Goal: Information Seeking & Learning: Learn about a topic

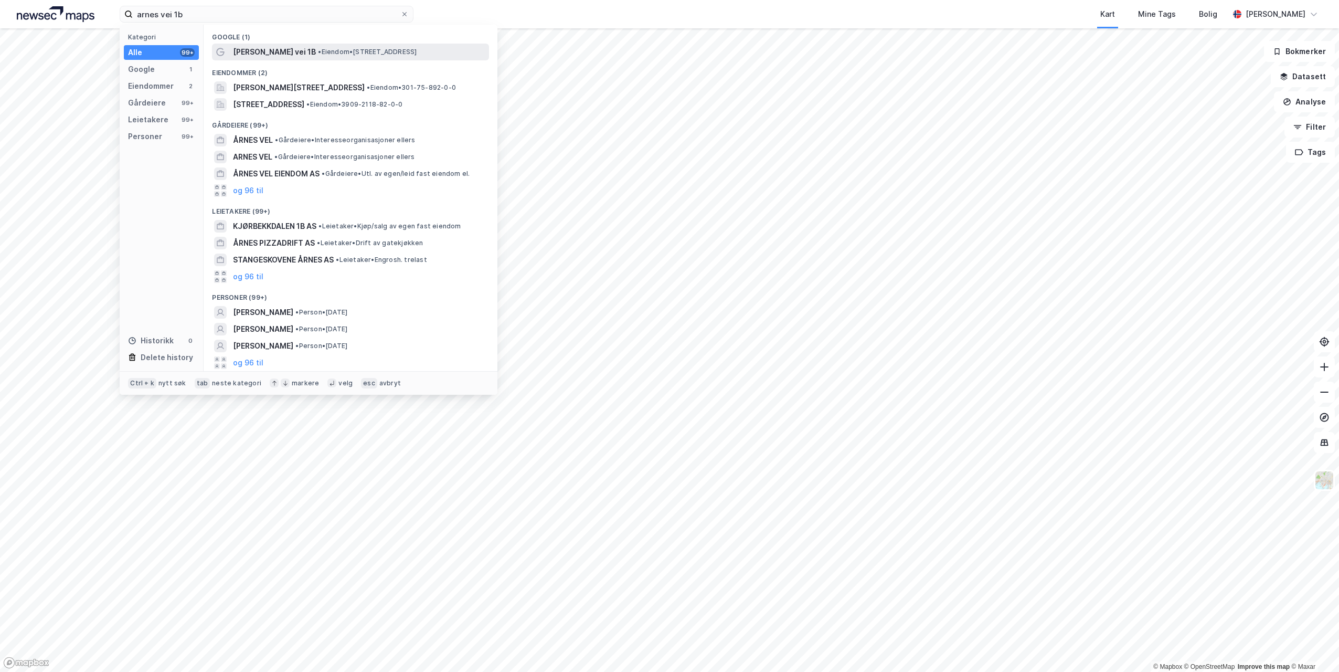
click at [273, 50] on span "[PERSON_NAME] vei 1B" at bounding box center [274, 52] width 83 height 13
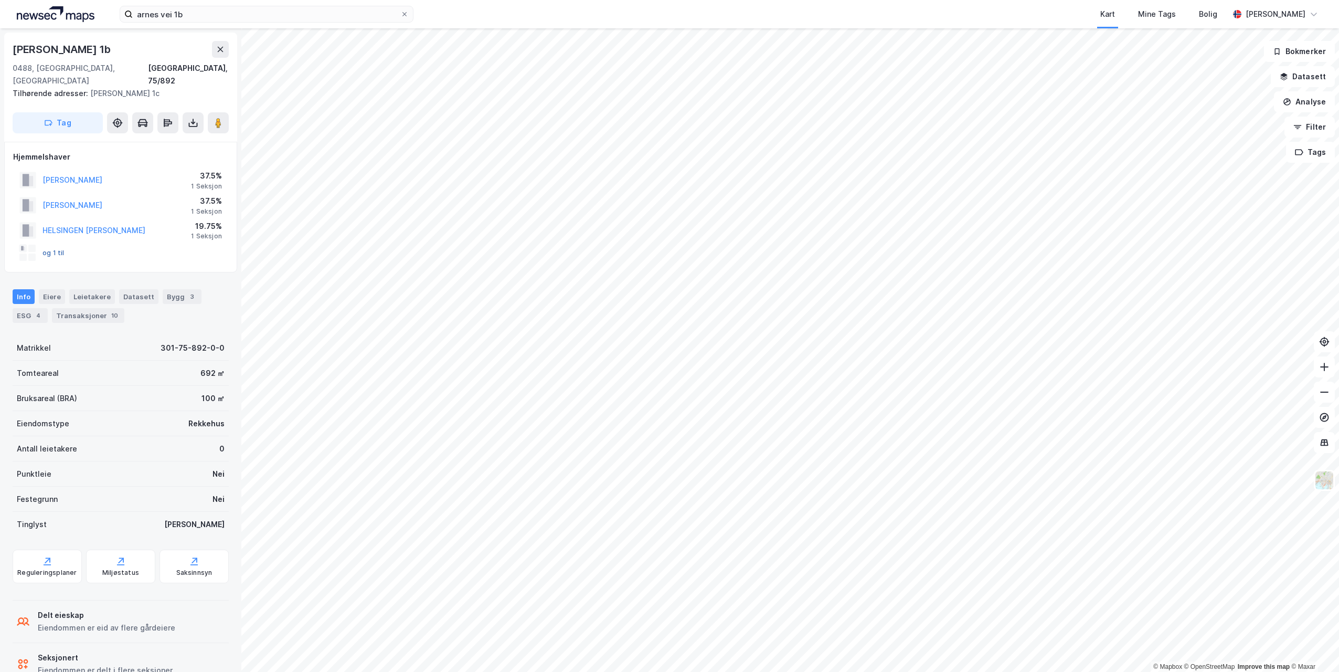
click at [0, 0] on button "og 1 til" at bounding box center [0, 0] width 0 height 0
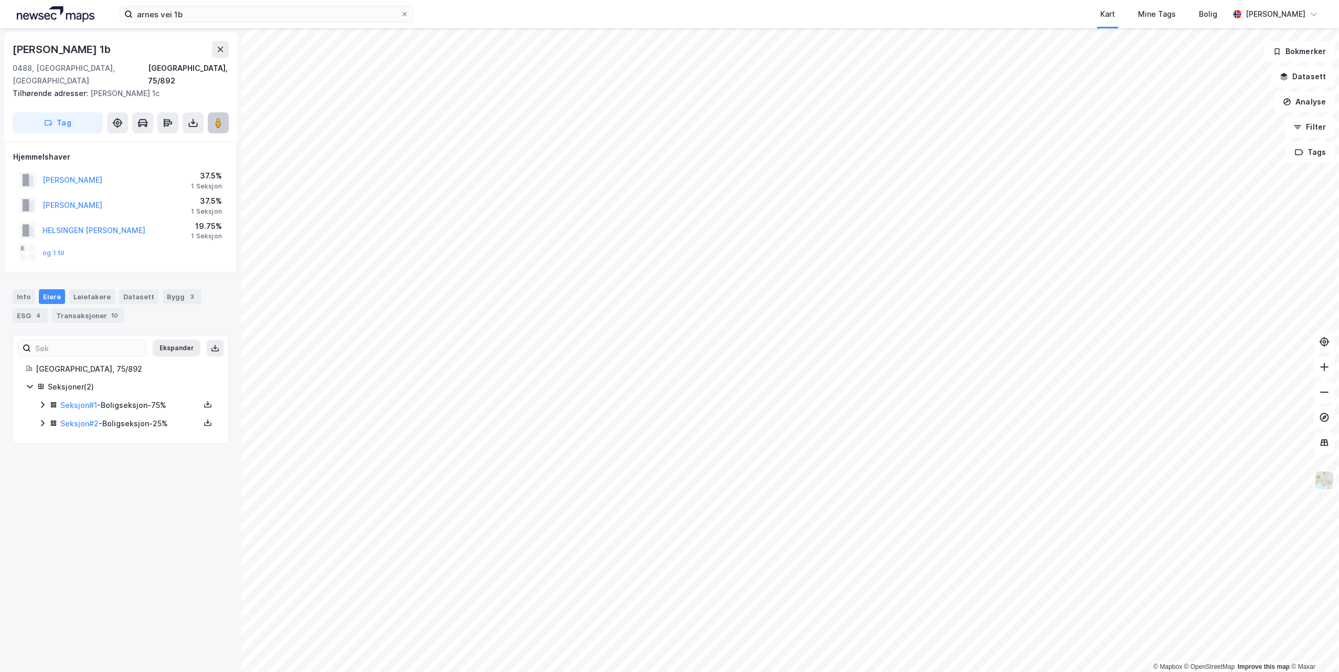
click at [217, 118] on image at bounding box center [218, 123] width 6 height 10
click at [0, 0] on button "og 1 til" at bounding box center [0, 0] width 0 height 0
click at [81, 400] on link "Seksjon # 1" at bounding box center [78, 404] width 37 height 9
click at [84, 419] on link "Seksjon # 2" at bounding box center [79, 423] width 38 height 9
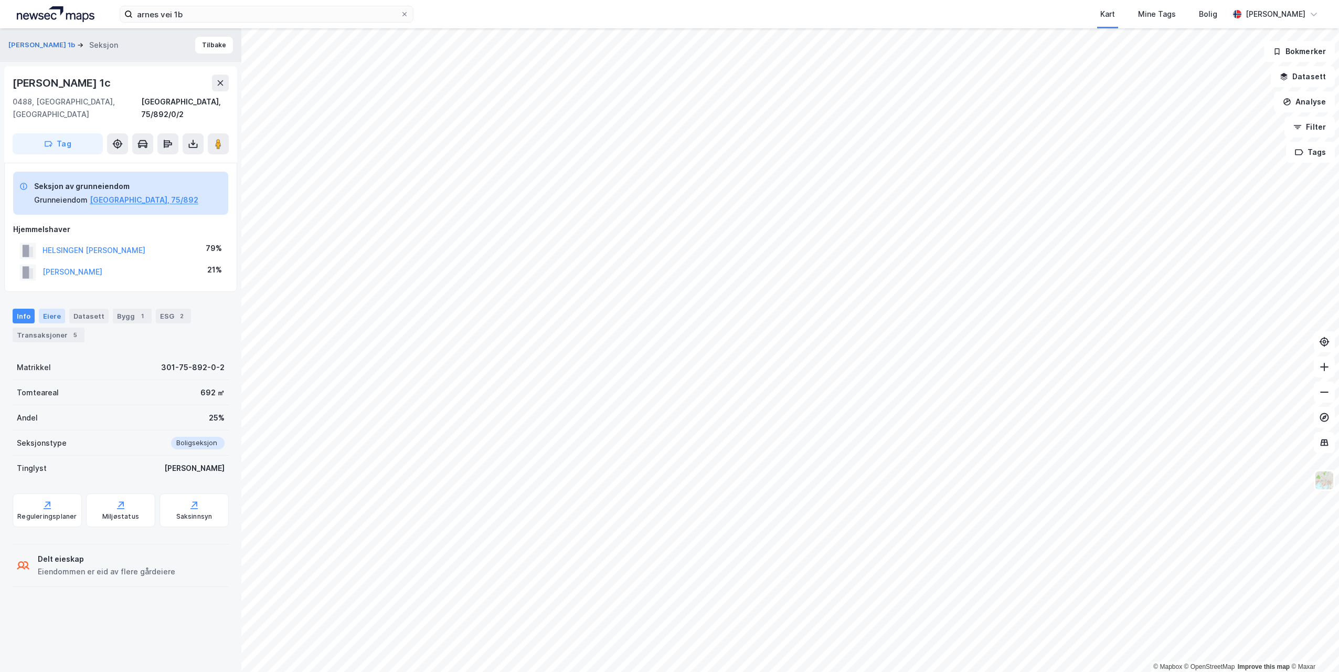
click at [45, 309] on div "Eiere" at bounding box center [52, 316] width 26 height 15
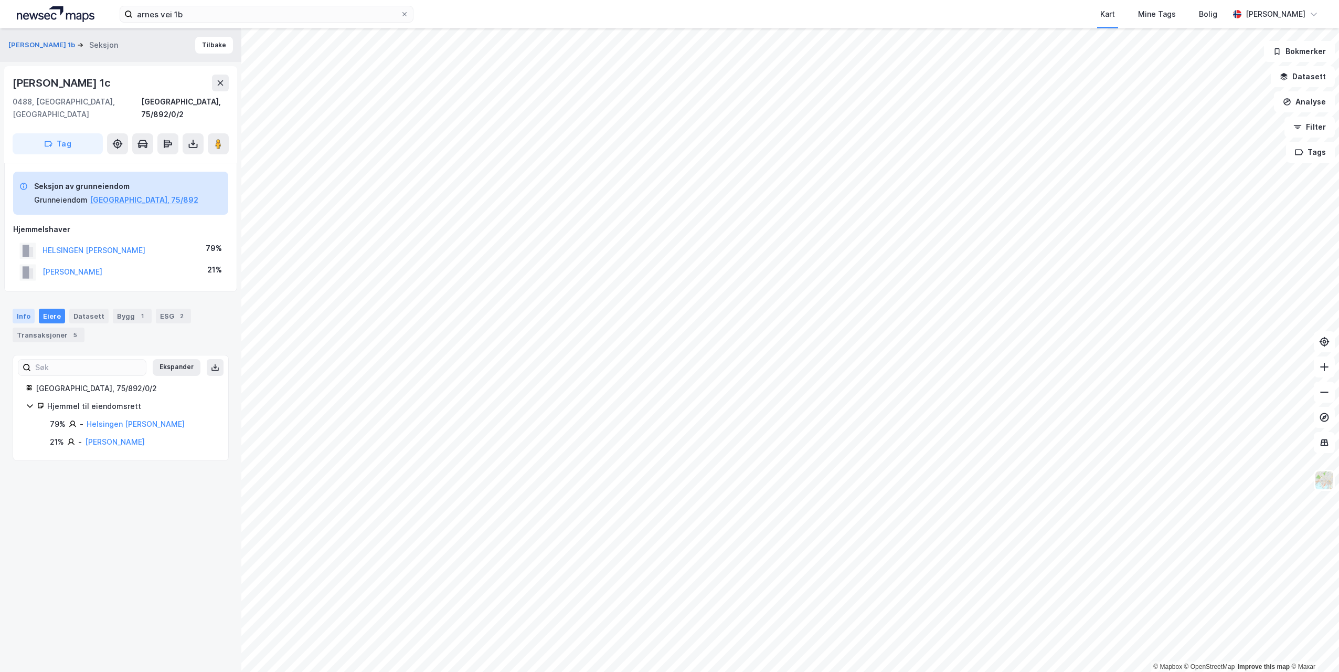
click at [20, 309] on div "Info" at bounding box center [24, 316] width 22 height 15
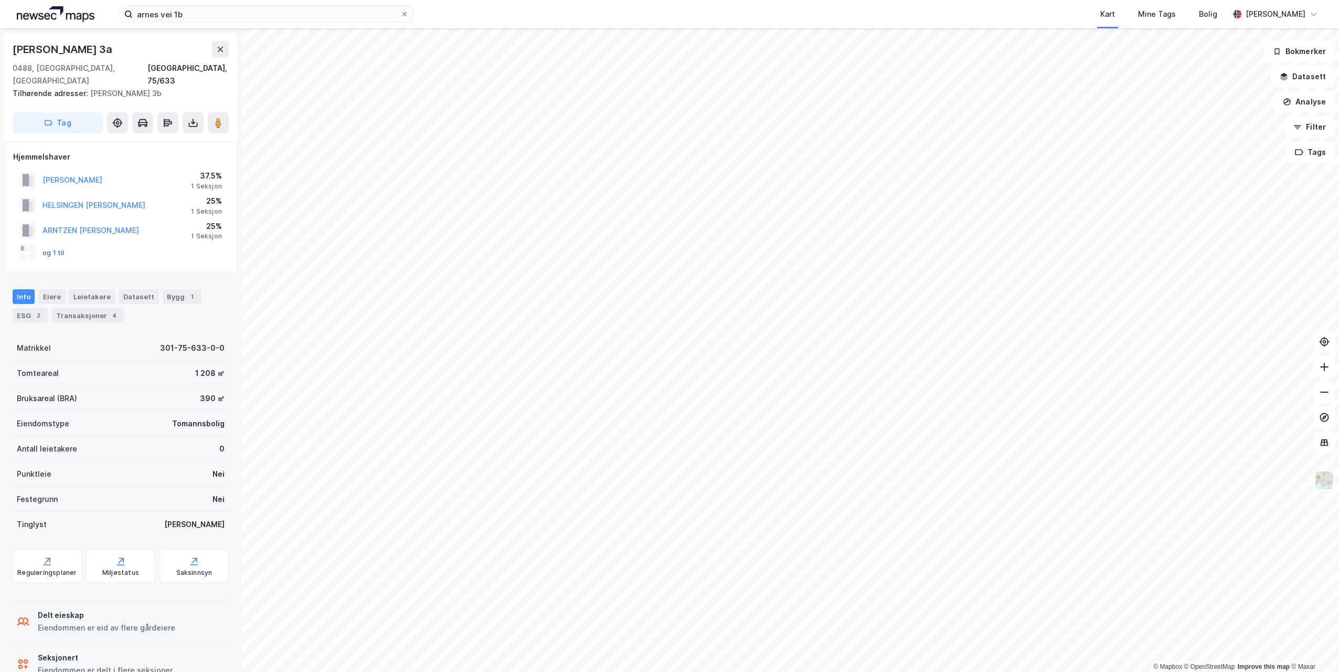
click at [0, 0] on button "og 1 til" at bounding box center [0, 0] width 0 height 0
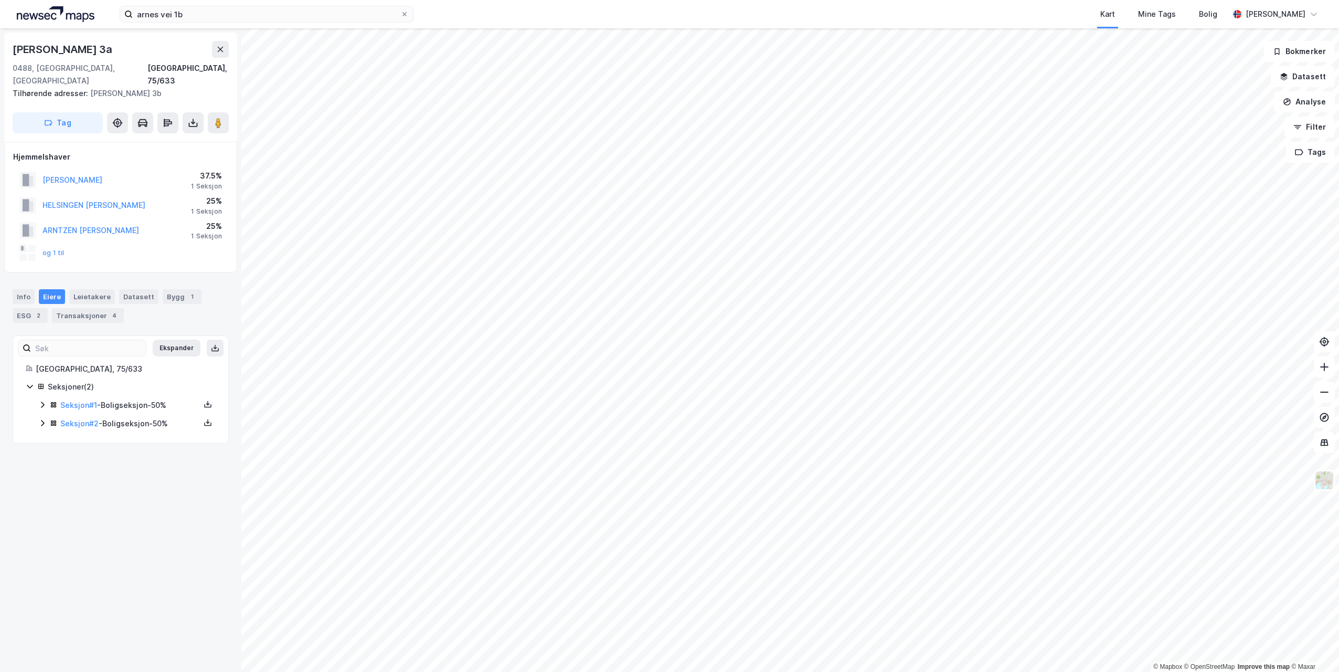
click at [63, 242] on div "og 1 til" at bounding box center [120, 252] width 215 height 21
click at [0, 0] on button "og 1 til" at bounding box center [0, 0] width 0 height 0
click at [82, 419] on link "Seksjon # 2" at bounding box center [79, 423] width 38 height 9
click at [79, 400] on link "Seksjon # 1" at bounding box center [78, 404] width 37 height 9
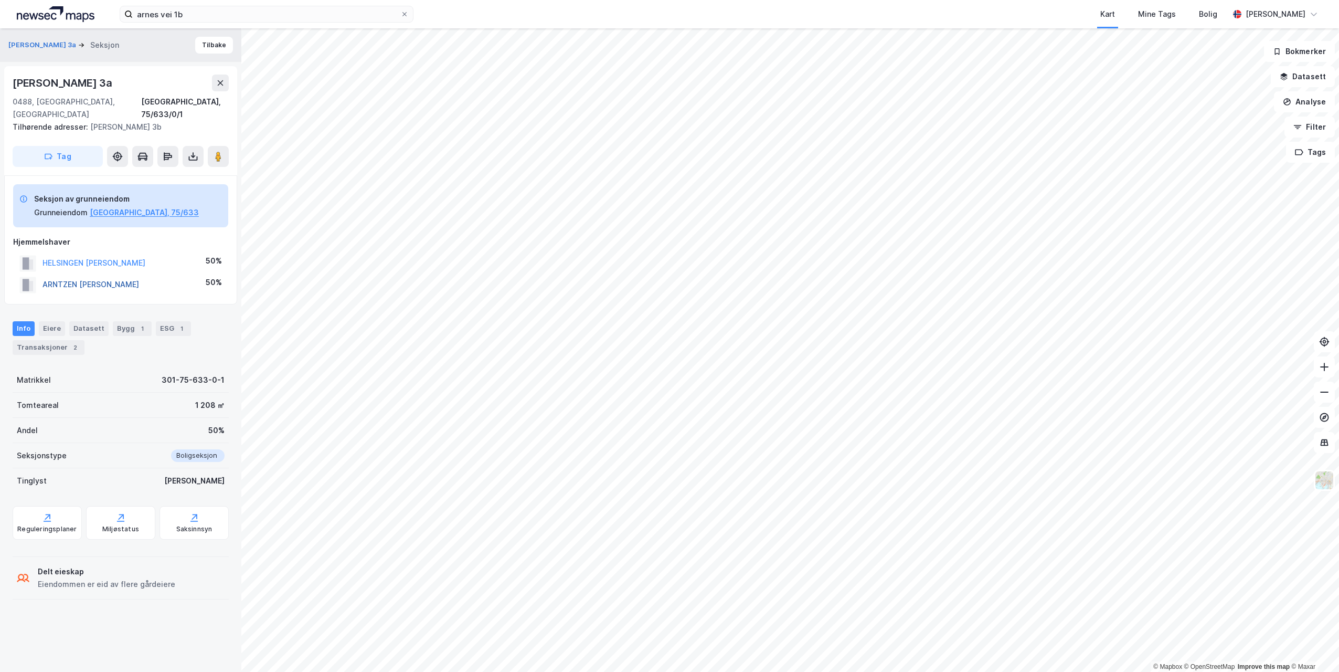
click at [0, 0] on button "ARNTZEN [PERSON_NAME]" at bounding box center [0, 0] width 0 height 0
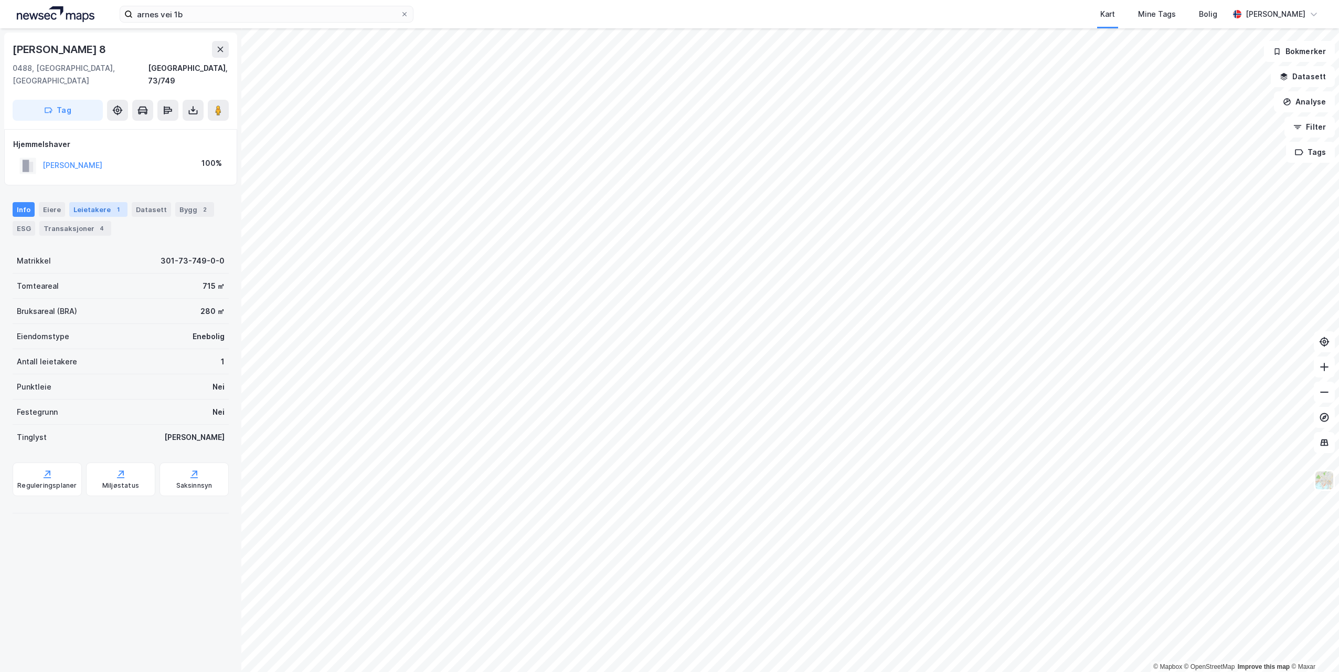
click at [94, 202] on div "Leietakere 1" at bounding box center [98, 209] width 58 height 15
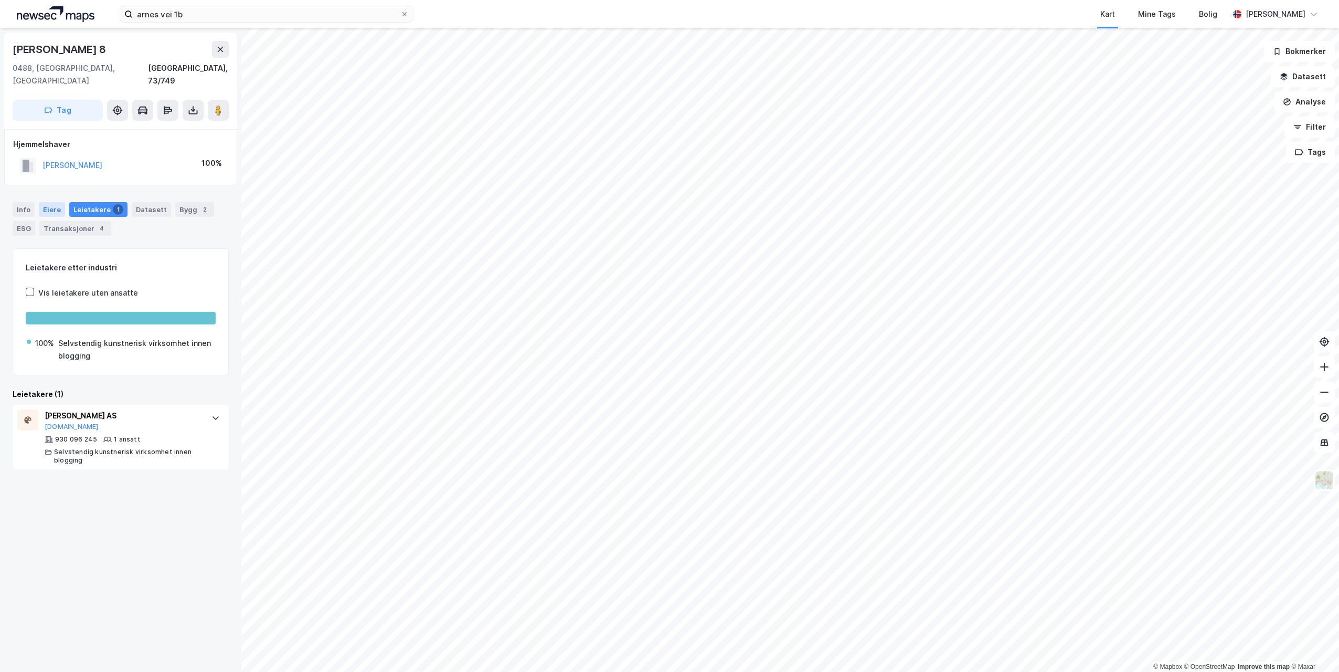
click at [39, 202] on div "Eiere" at bounding box center [52, 209] width 26 height 15
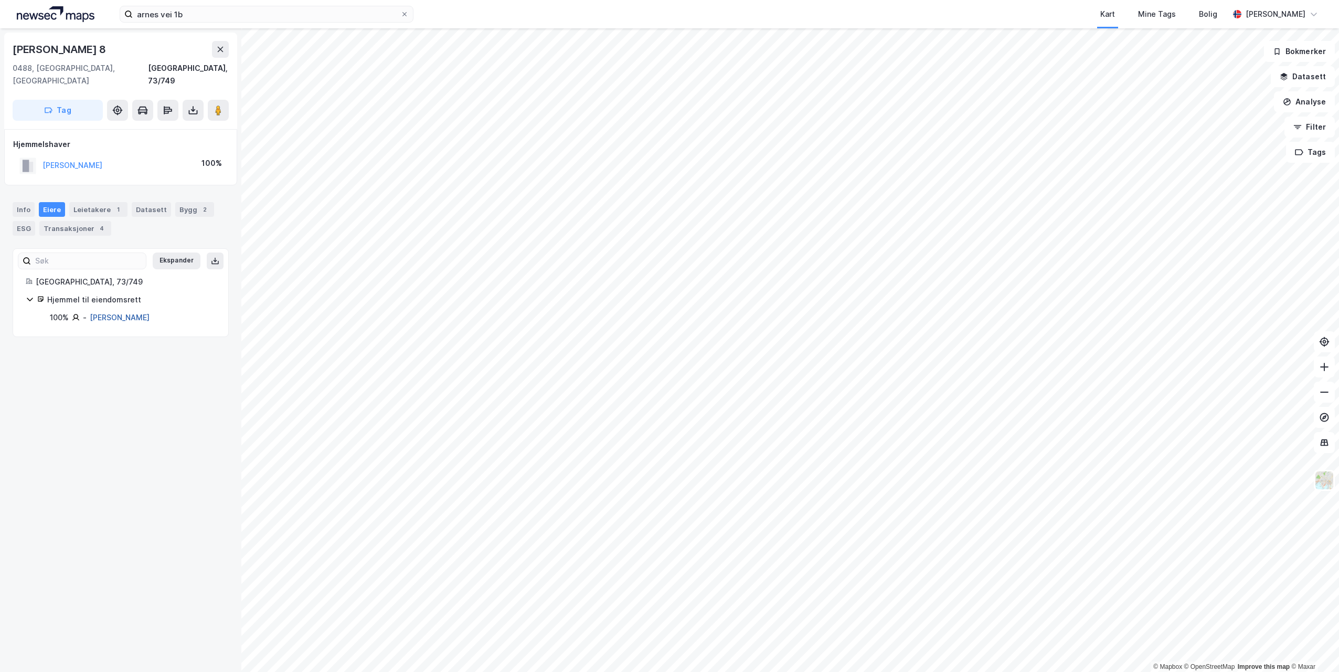
click at [110, 313] on link "[PERSON_NAME]" at bounding box center [120, 317] width 60 height 9
click at [215, 100] on button at bounding box center [218, 110] width 21 height 21
click at [222, 105] on icon at bounding box center [218, 110] width 10 height 10
click at [75, 221] on div "Transaksjoner 4" at bounding box center [75, 228] width 72 height 15
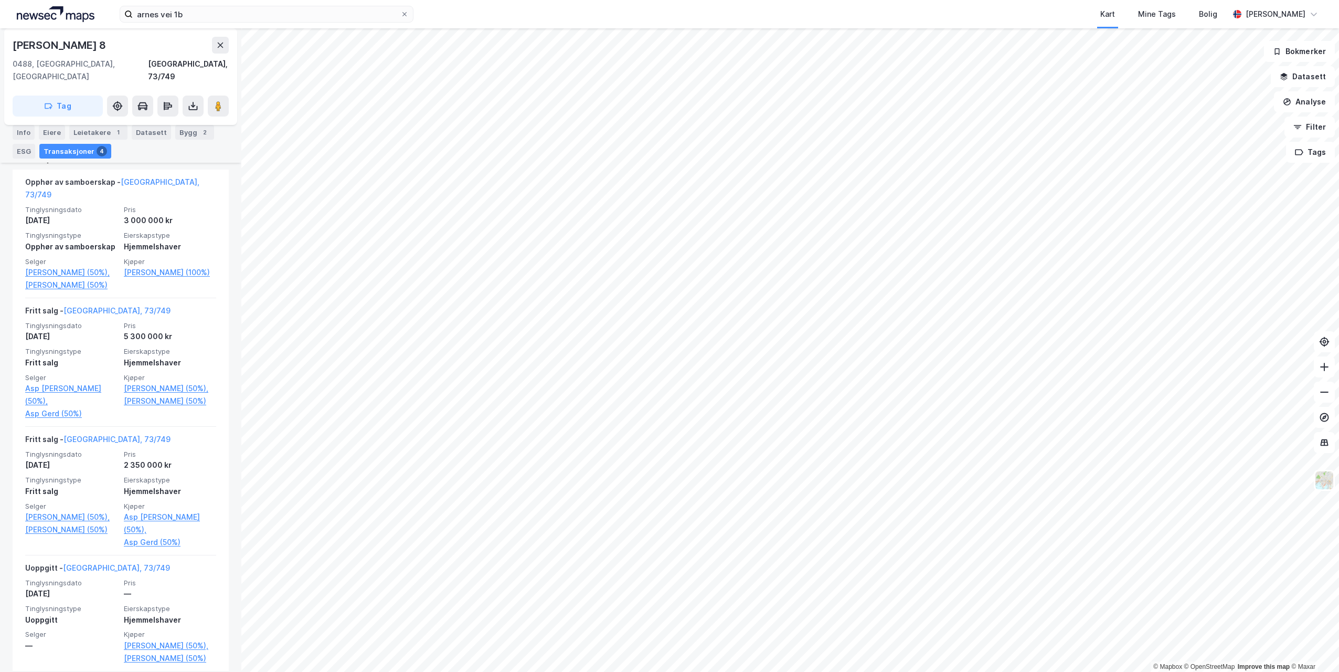
scroll to position [274, 0]
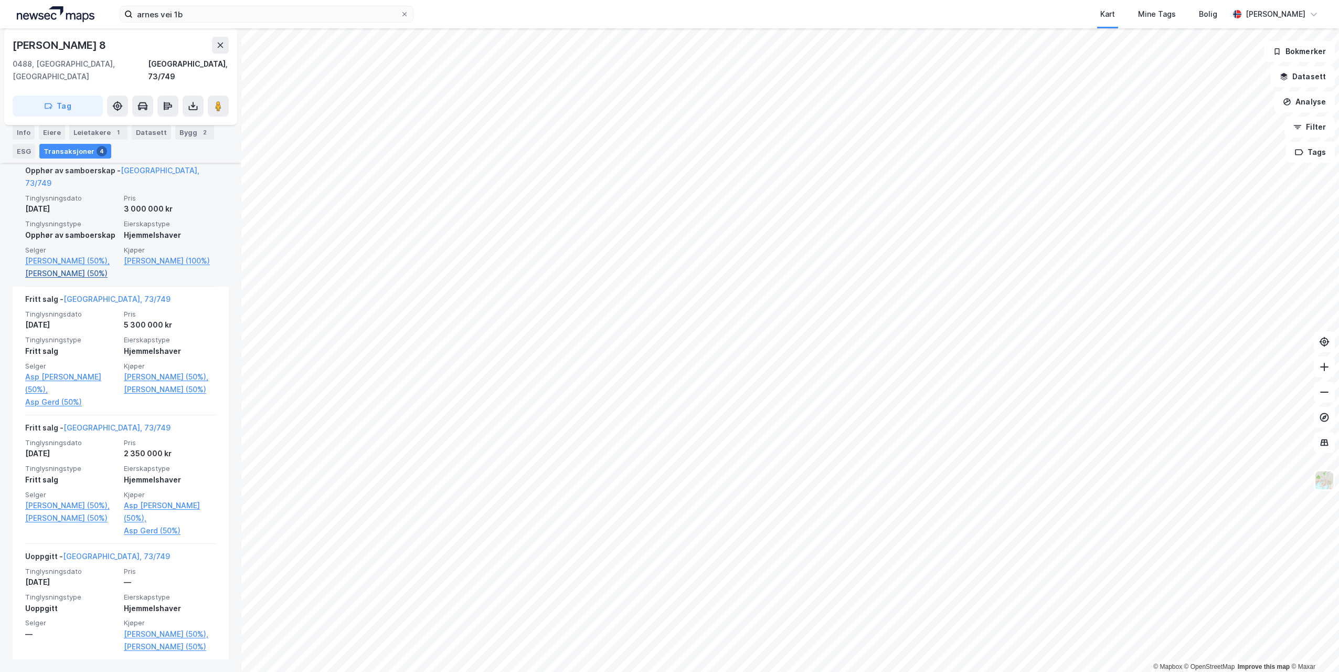
click at [70, 267] on link "[PERSON_NAME] (50%)" at bounding box center [71, 273] width 92 height 13
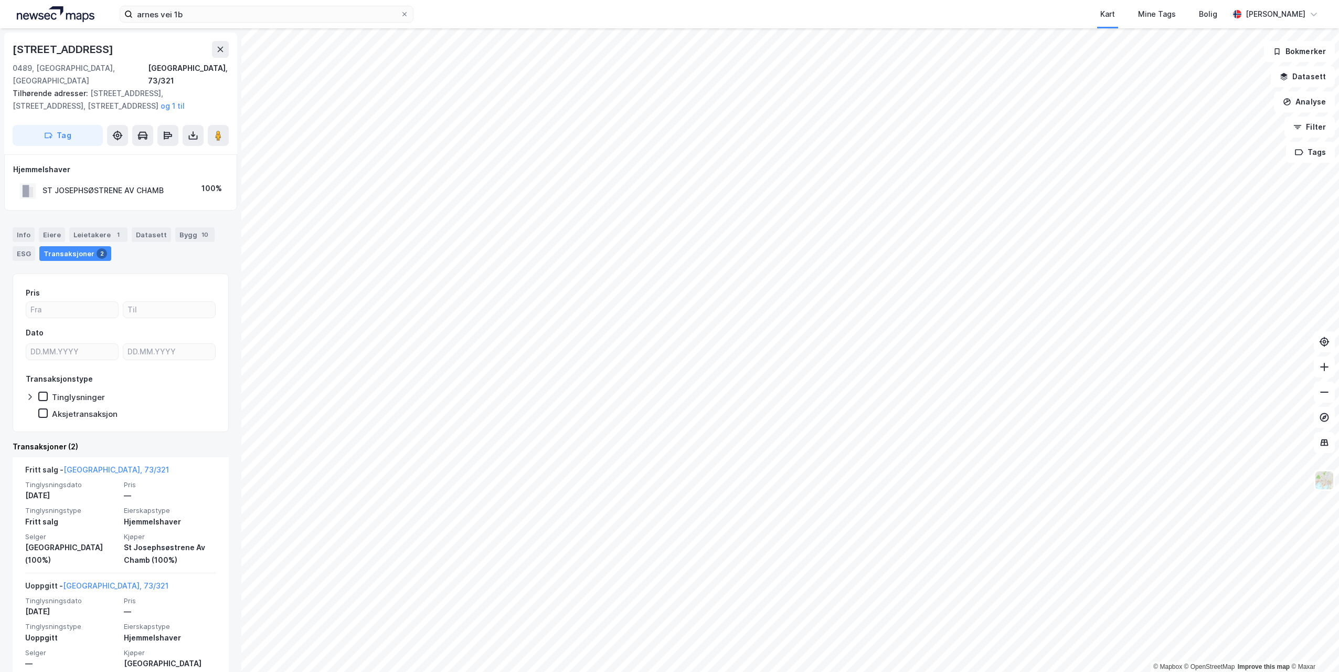
click at [769, 671] on html "arnes vei 1b Kart Mine Tags Bolig [PERSON_NAME] © Mapbox © OpenStreetMap Improv…" at bounding box center [669, 336] width 1339 height 672
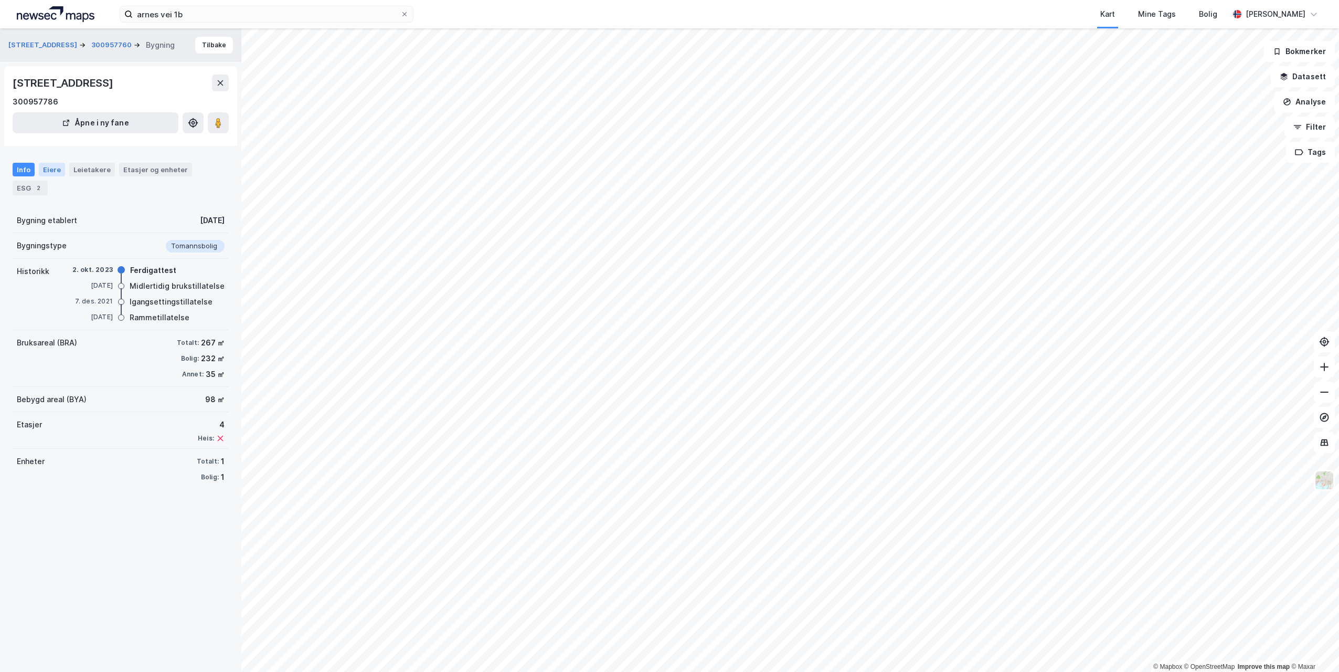
click at [51, 167] on div "Eiere" at bounding box center [52, 170] width 26 height 14
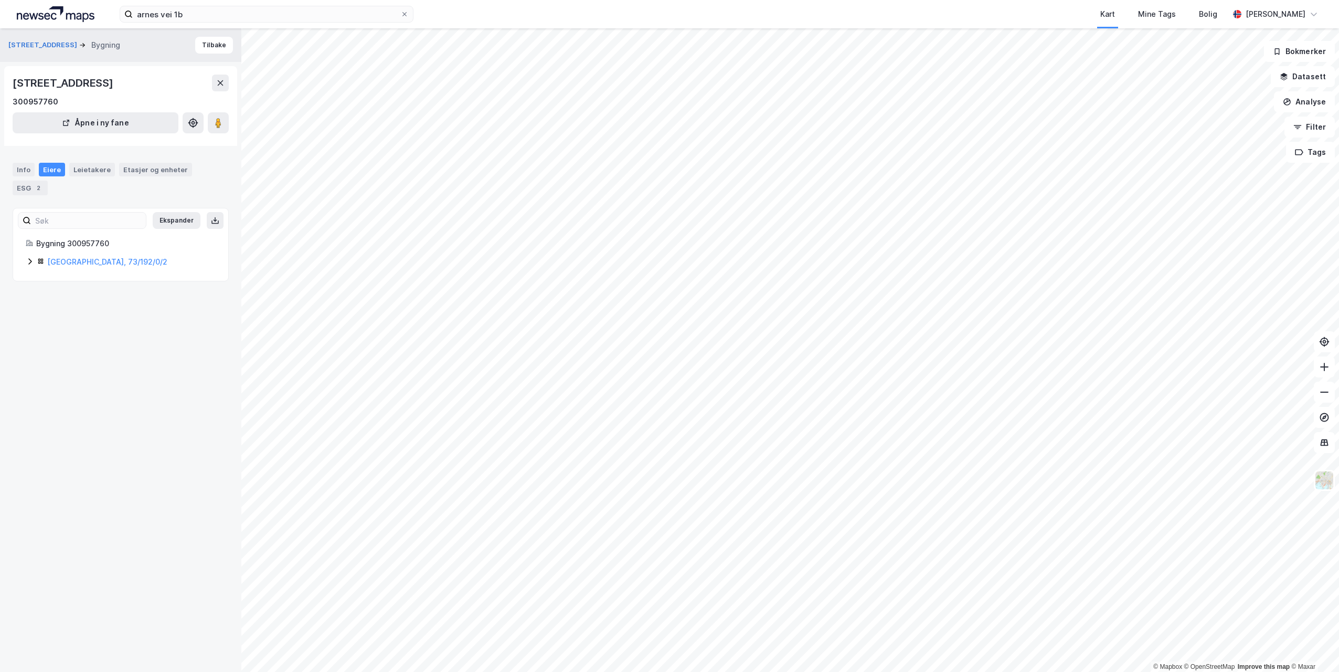
click at [31, 260] on icon at bounding box center [30, 261] width 8 height 8
click at [33, 260] on icon at bounding box center [30, 261] width 8 height 8
click at [29, 260] on icon at bounding box center [29, 261] width 3 height 6
click at [87, 170] on div "Leietakere" at bounding box center [92, 170] width 46 height 14
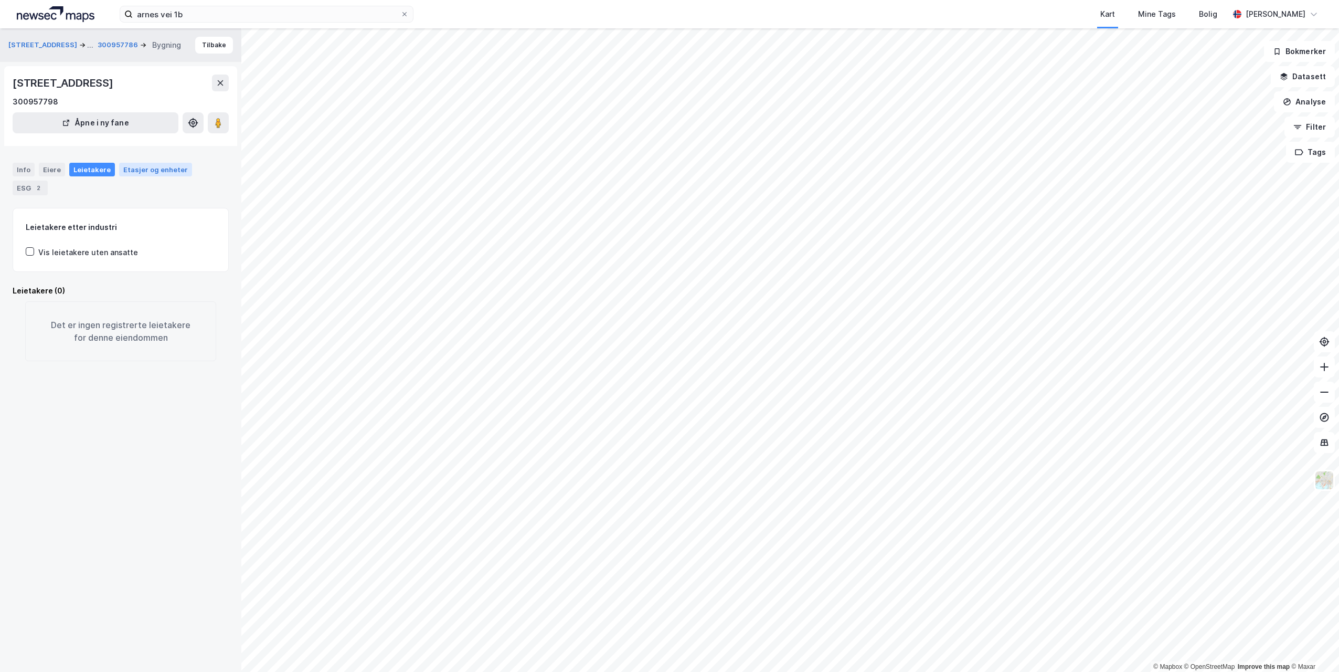
click at [140, 172] on div "Etasjer og enheter" at bounding box center [155, 169] width 65 height 9
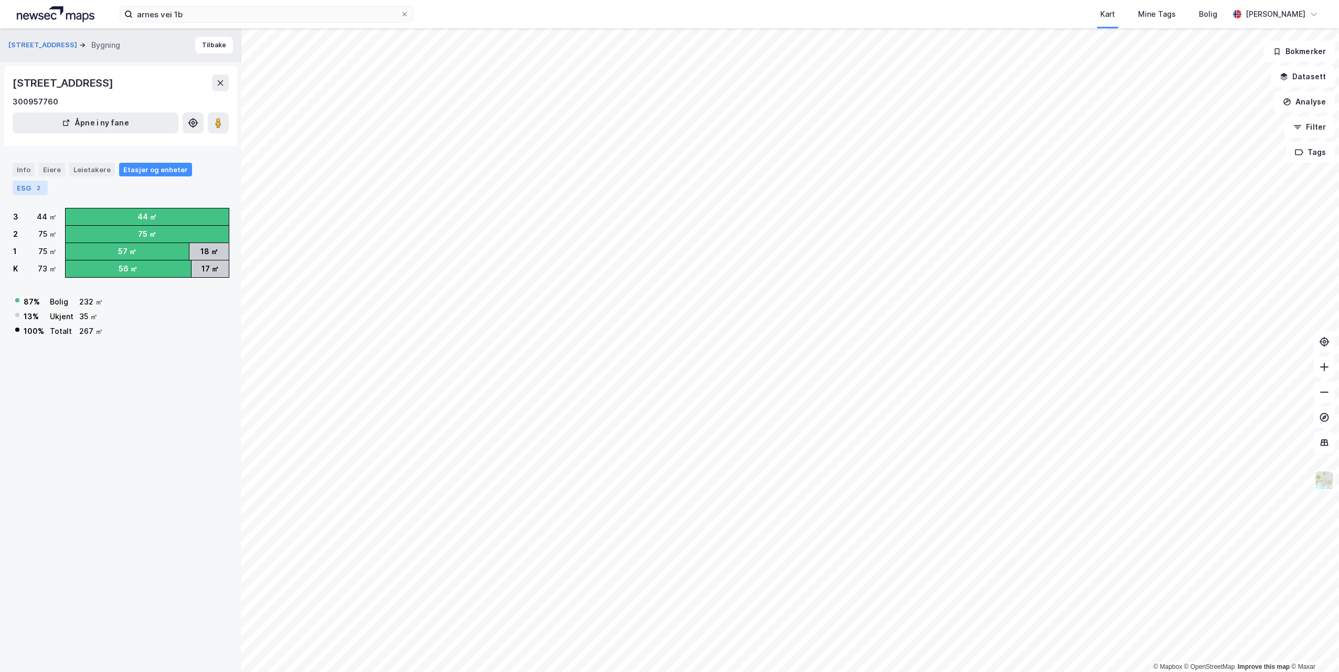
click at [26, 187] on div "ESG 2" at bounding box center [30, 188] width 35 height 15
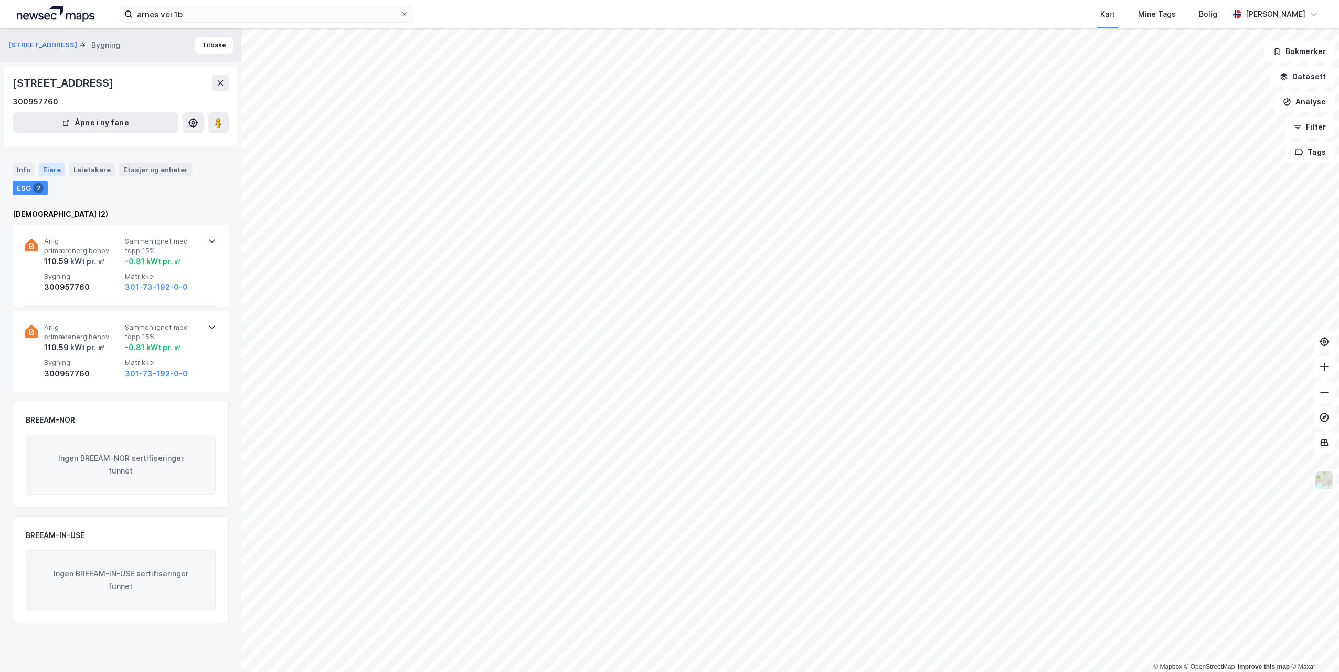
click at [47, 170] on div "Eiere" at bounding box center [52, 170] width 26 height 14
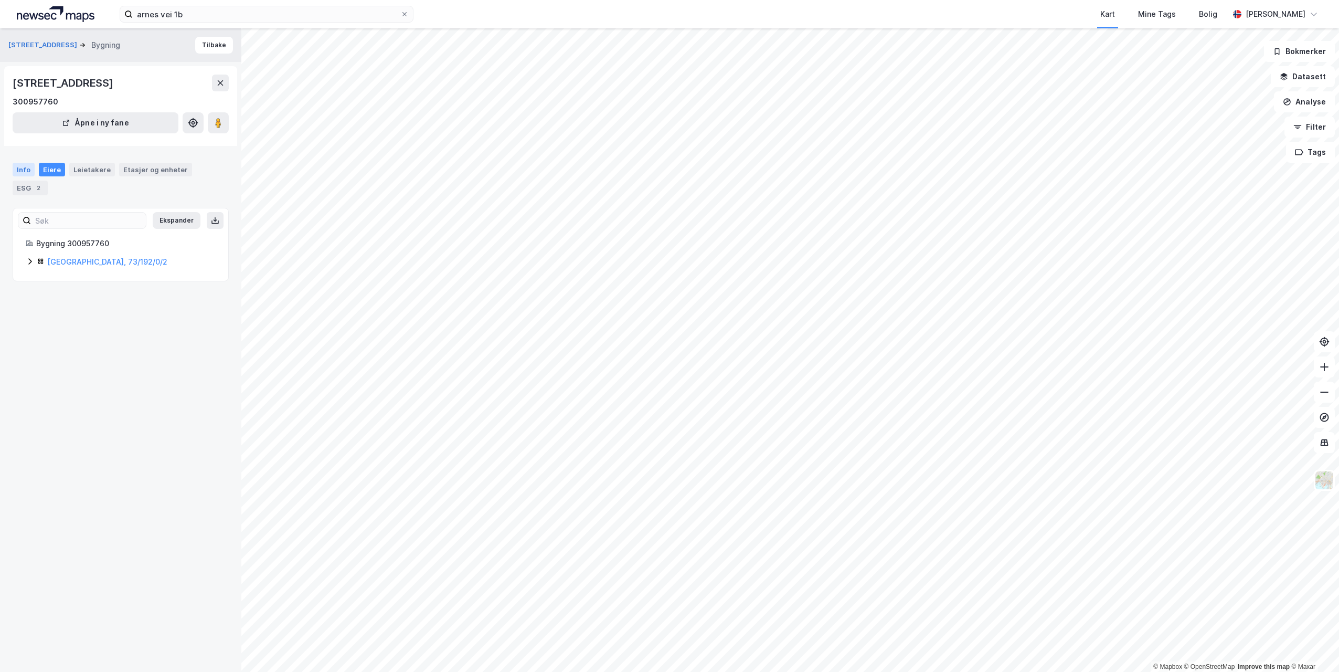
click at [26, 170] on div "Info" at bounding box center [24, 170] width 22 height 14
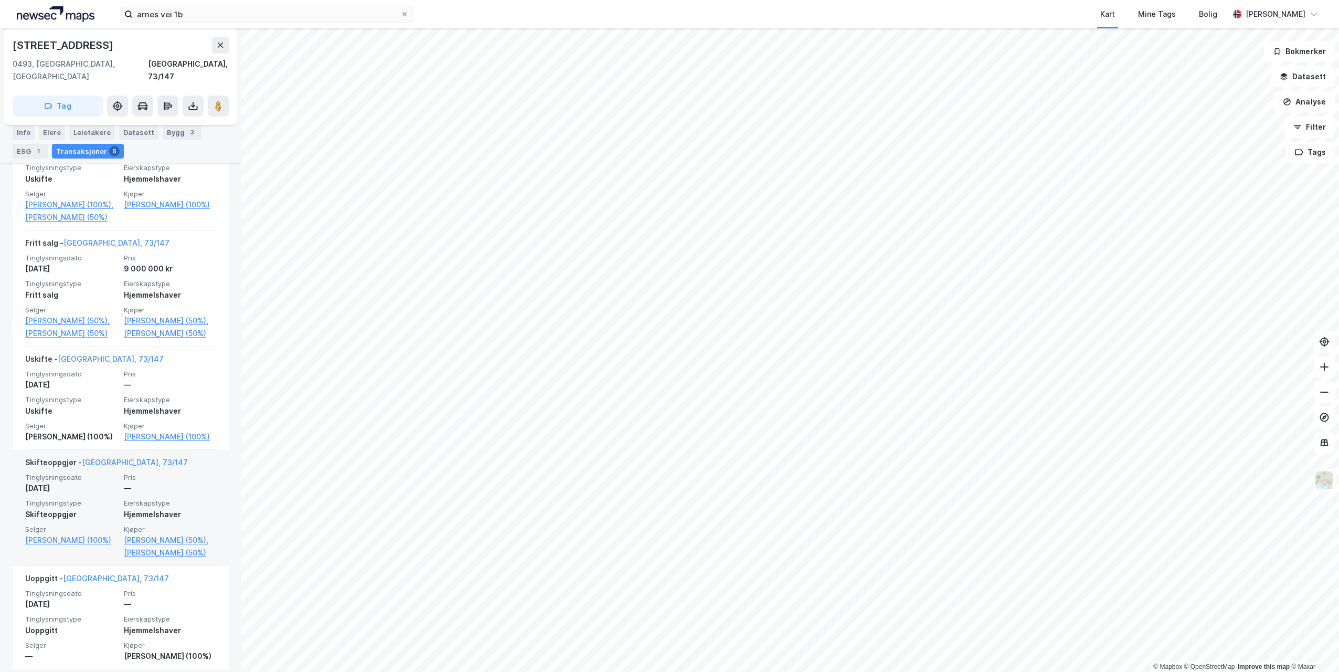
scroll to position [327, 0]
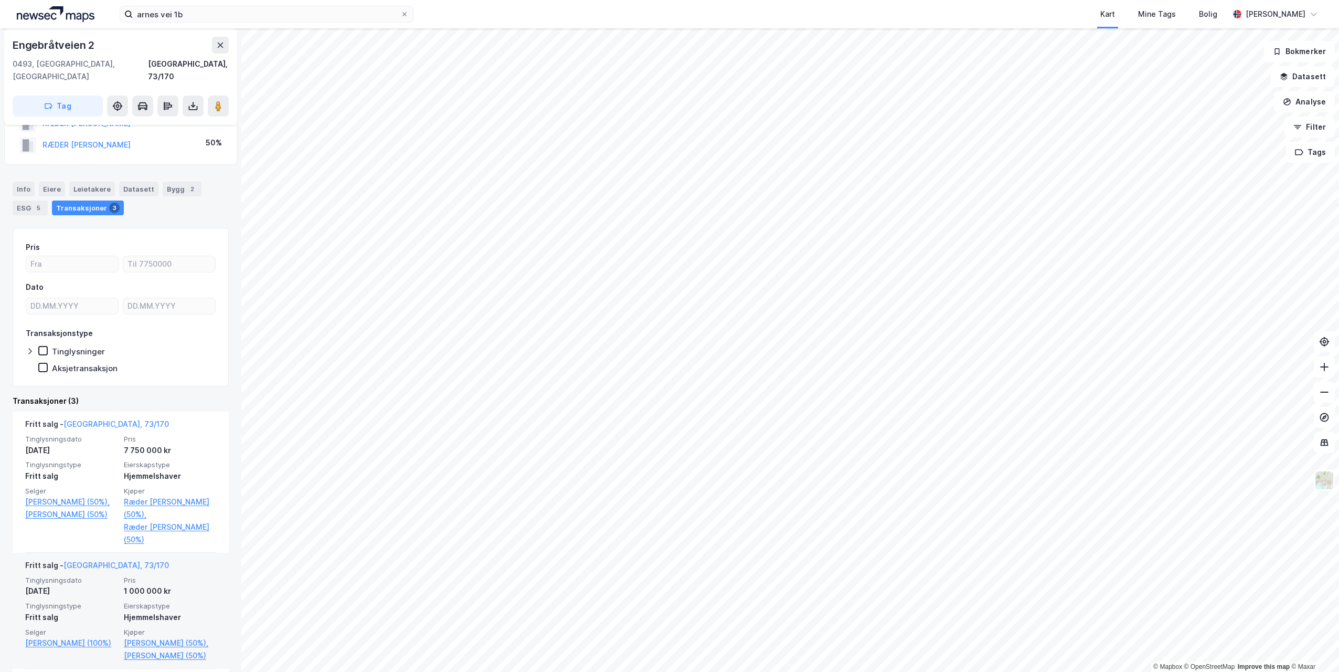
scroll to position [52, 0]
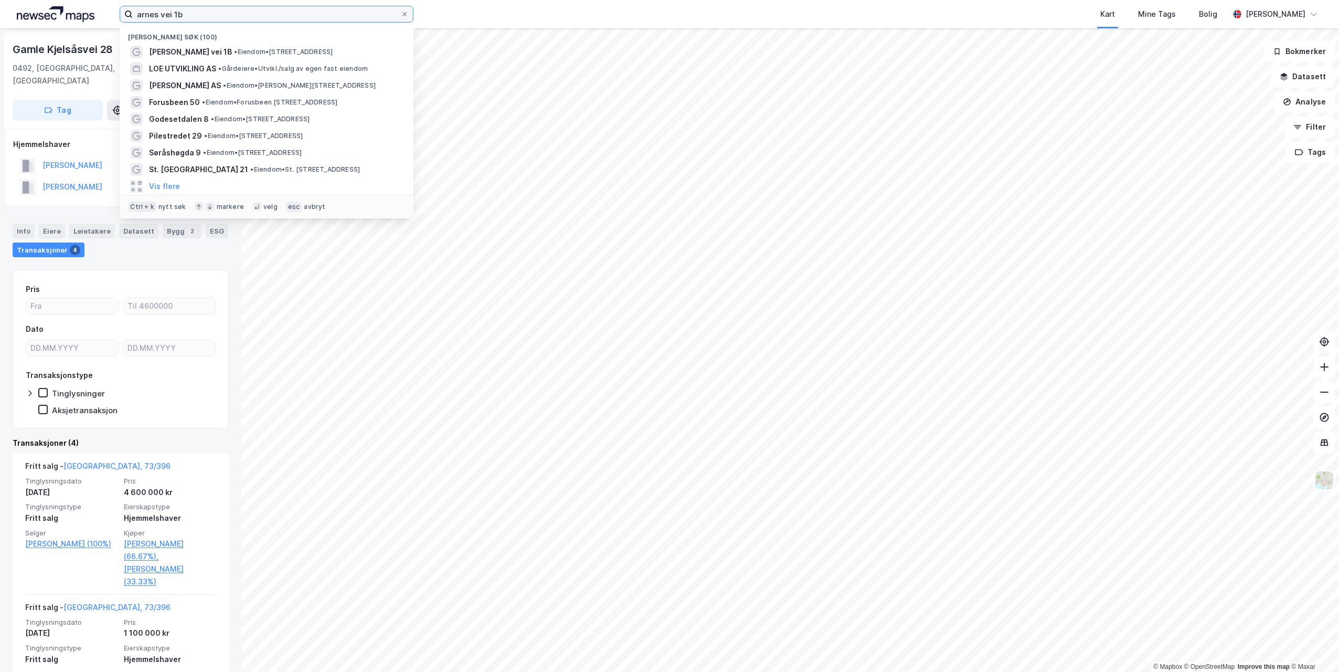
click at [206, 14] on input "arnes vei 1b" at bounding box center [267, 14] width 268 height 16
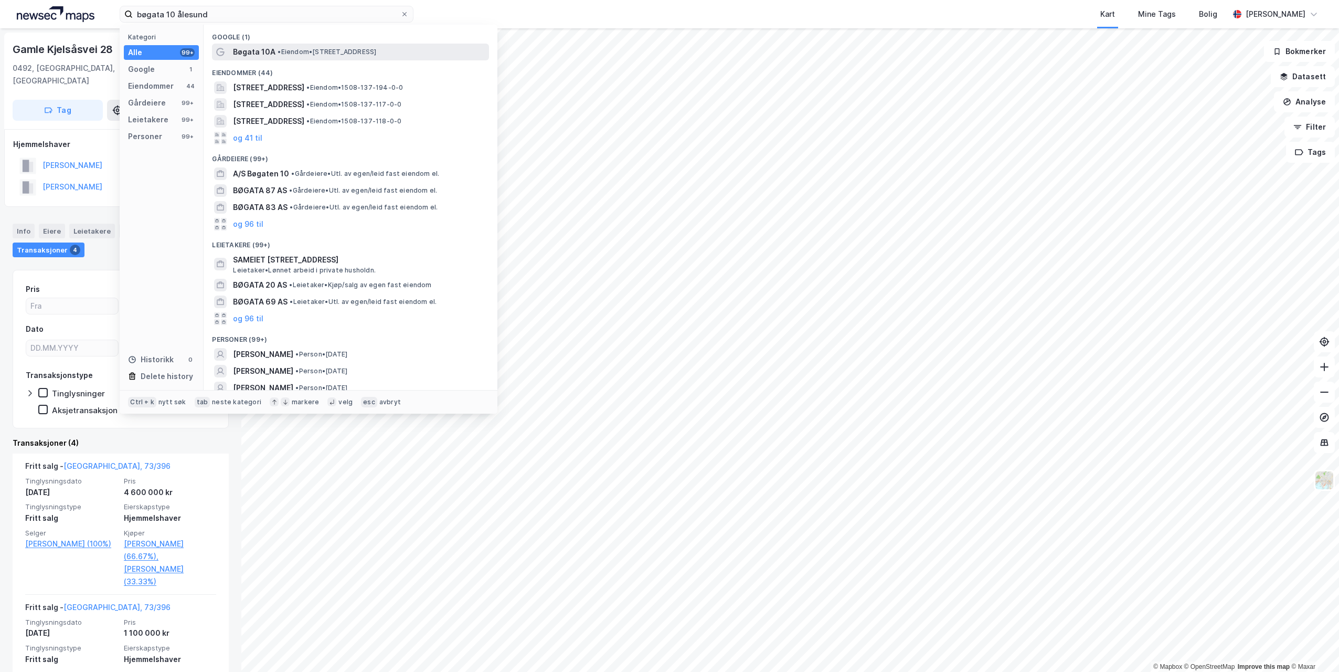
click at [296, 48] on span "• Eiendom • [STREET_ADDRESS]" at bounding box center [327, 52] width 99 height 8
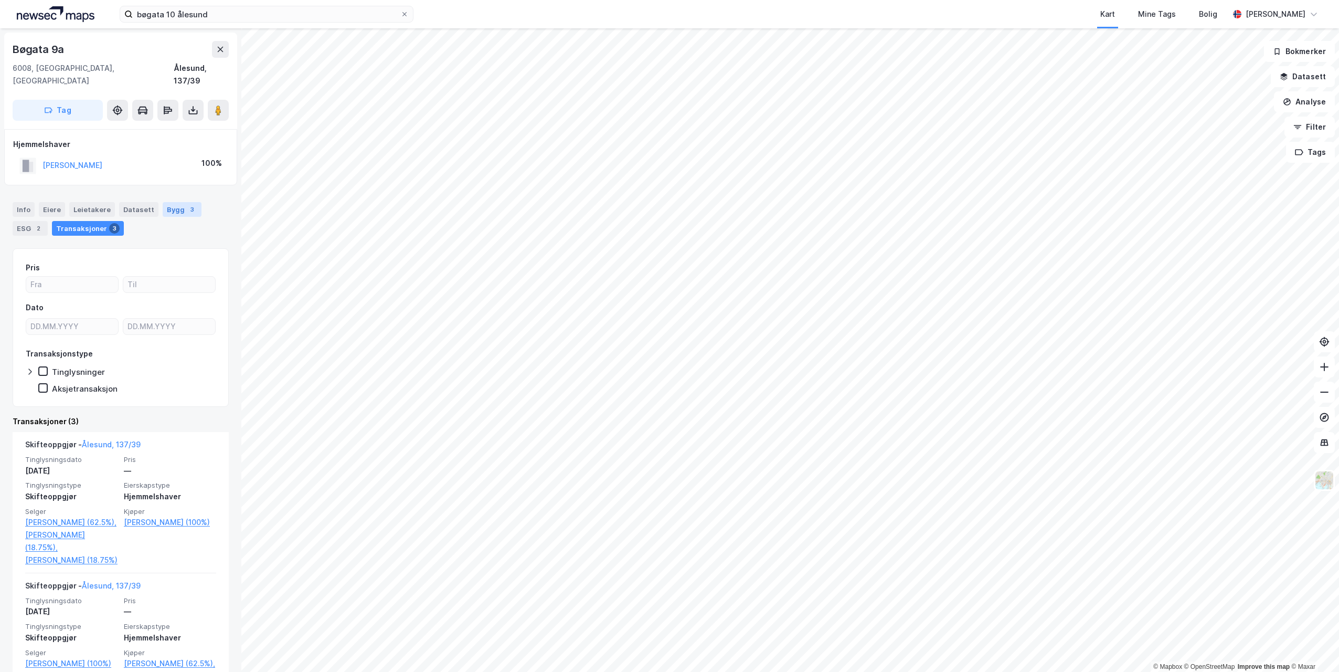
click at [172, 202] on div "Bygg 3" at bounding box center [182, 209] width 39 height 15
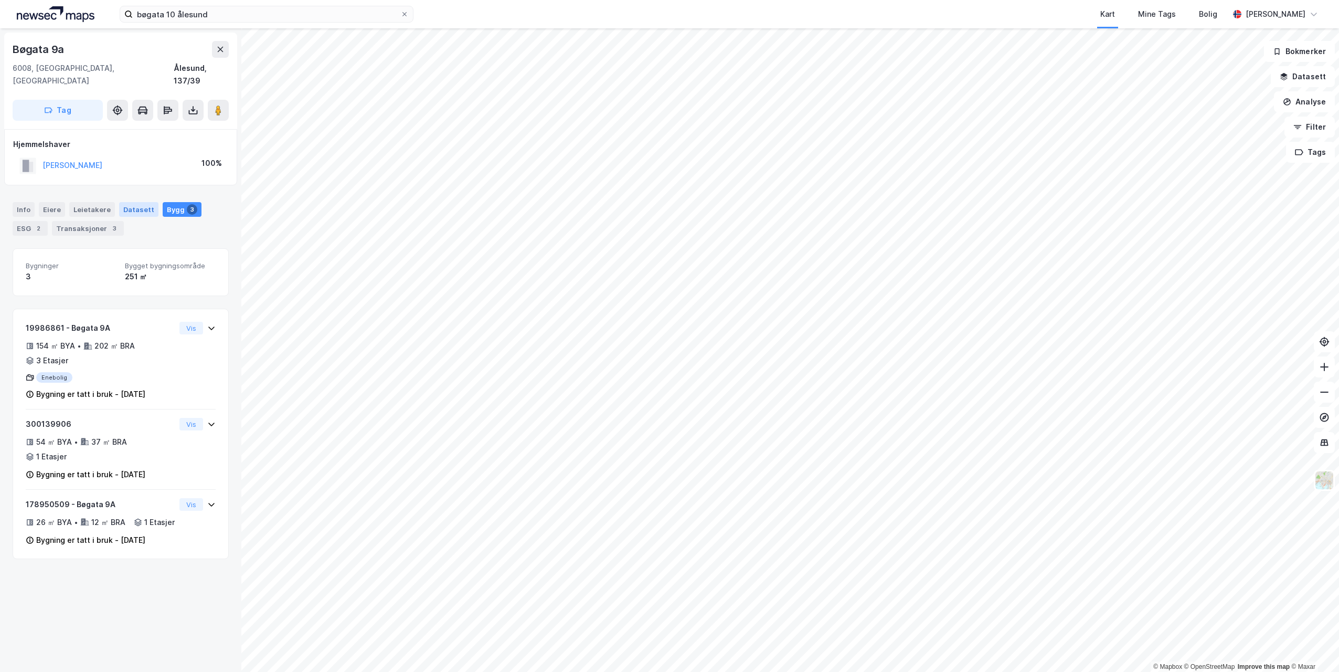
click at [140, 202] on div "Datasett" at bounding box center [138, 209] width 39 height 15
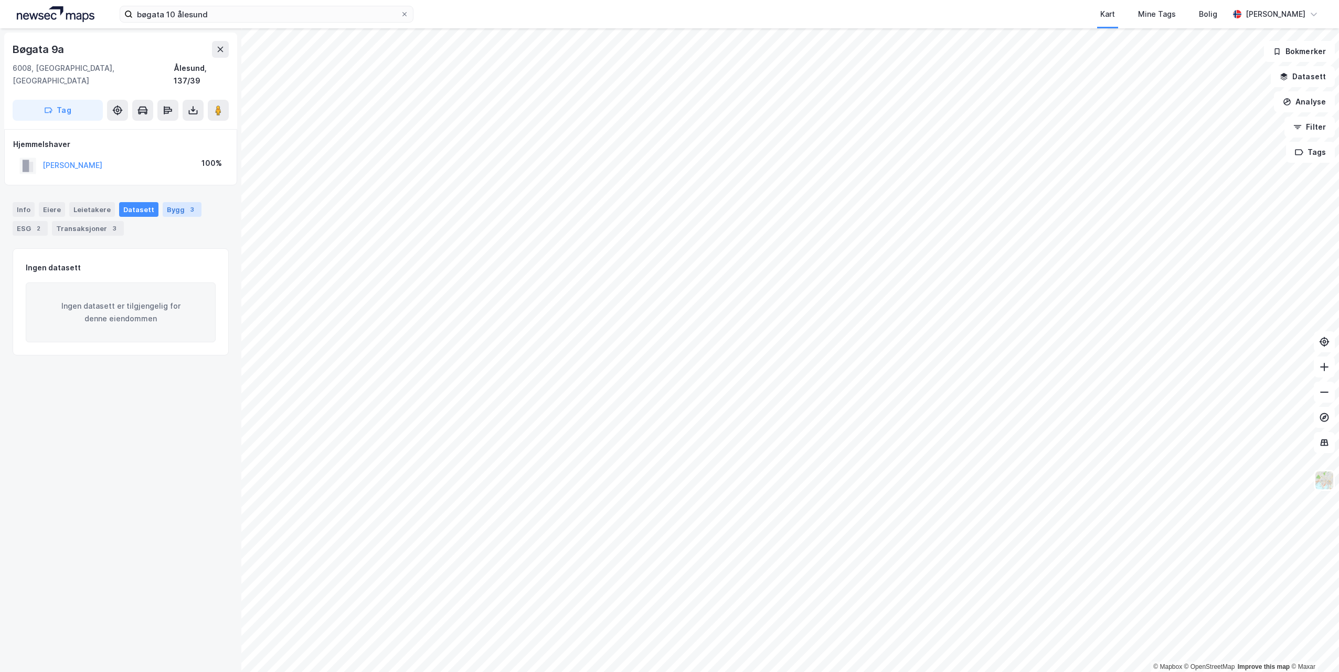
click at [187, 204] on div "3" at bounding box center [192, 209] width 10 height 10
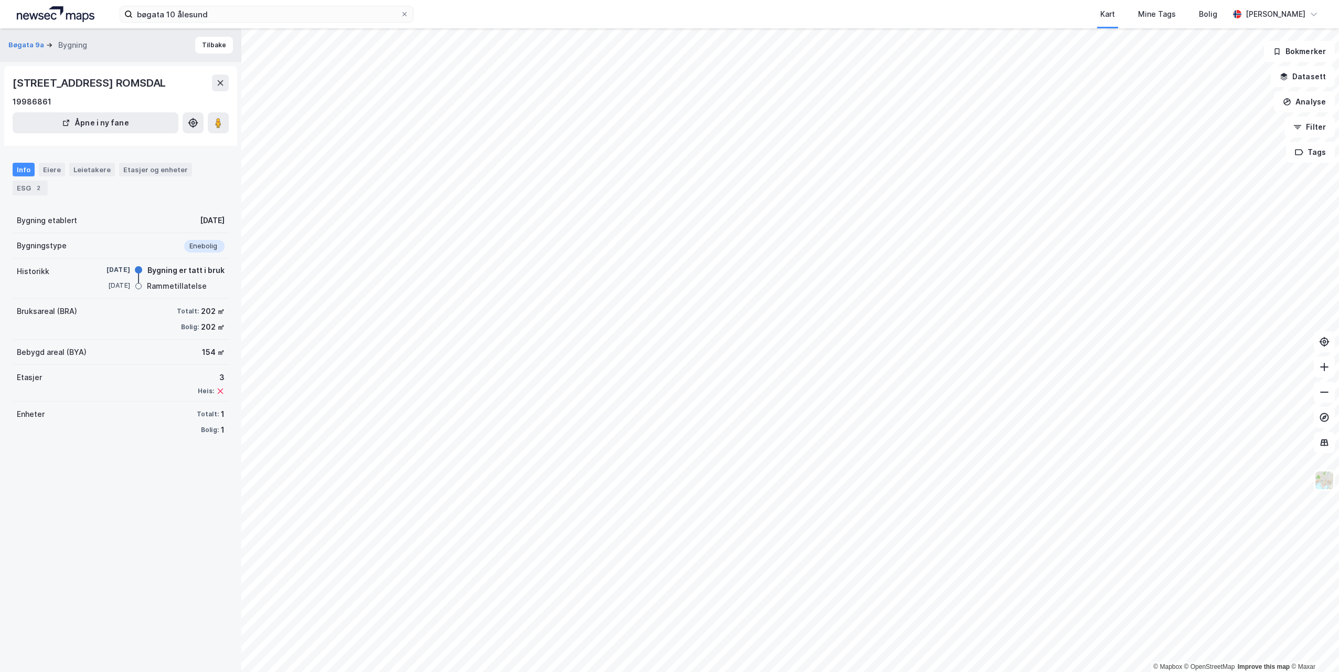
click at [167, 286] on div "Rammetillatelse" at bounding box center [177, 286] width 60 height 13
click at [46, 170] on div "Eiere" at bounding box center [52, 170] width 26 height 14
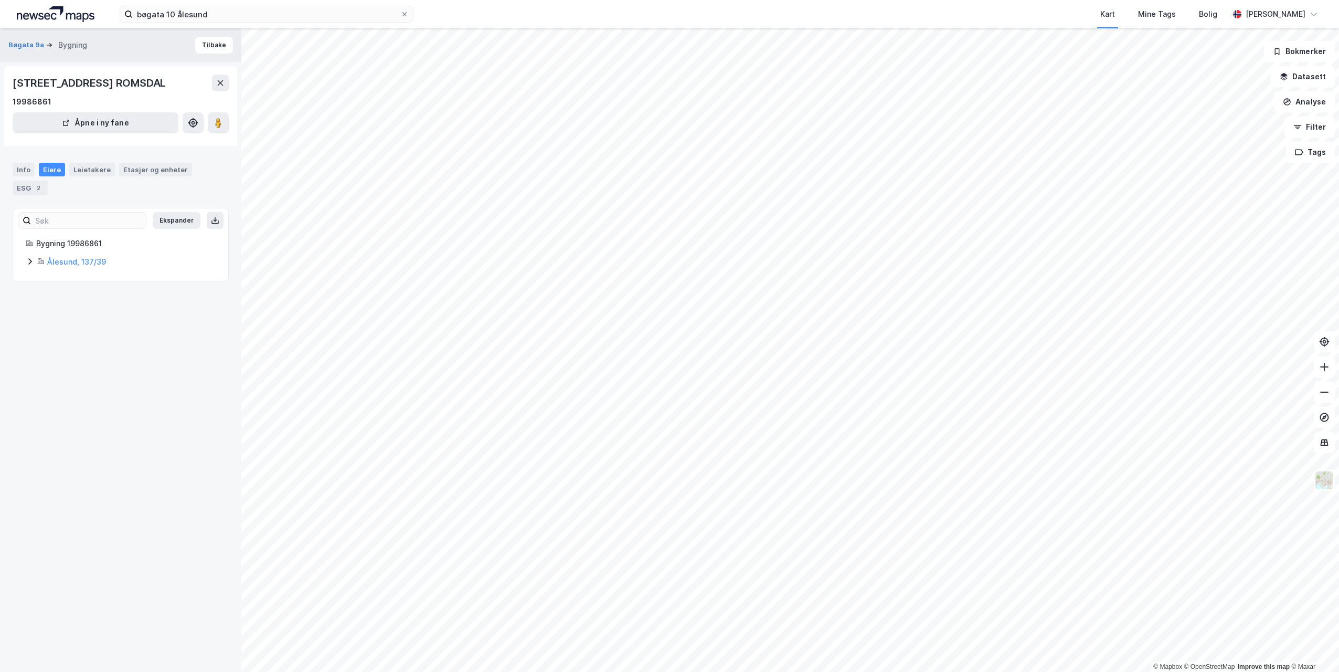
click at [28, 260] on icon at bounding box center [30, 261] width 8 height 8
click at [70, 260] on link "Ålesund, 137/39" at bounding box center [76, 261] width 59 height 9
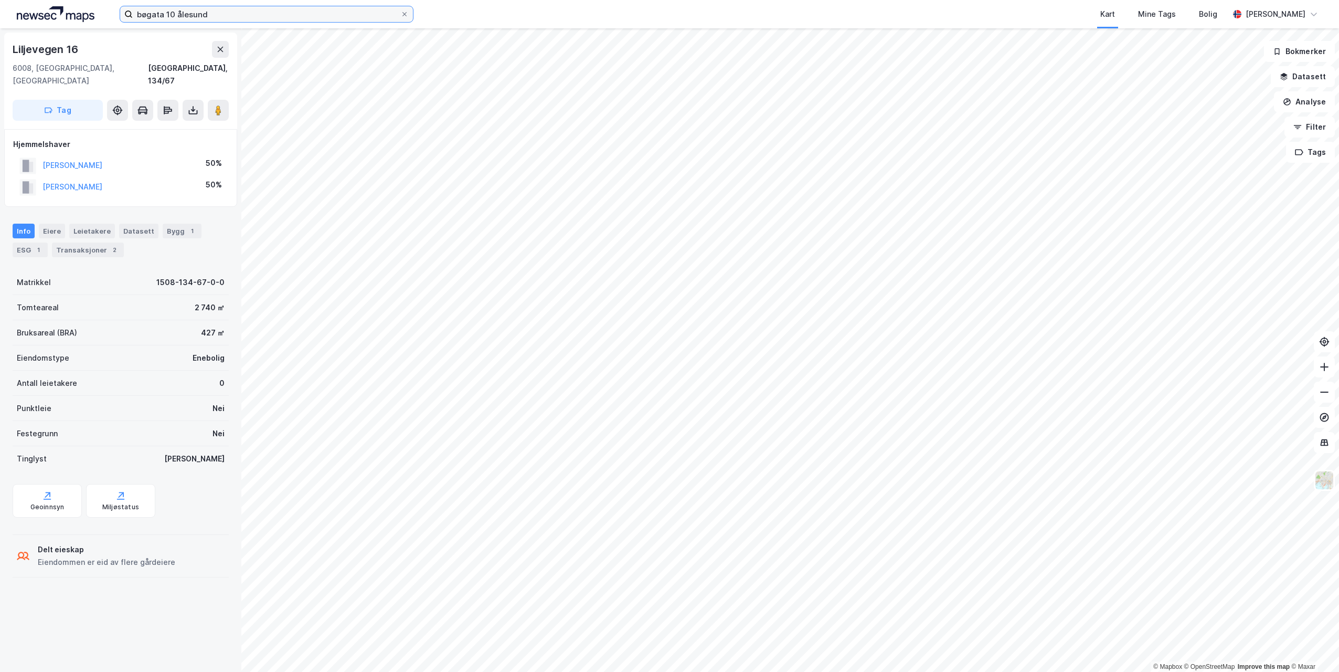
click at [198, 15] on input "bøgata 10 ålesund" at bounding box center [267, 14] width 268 height 16
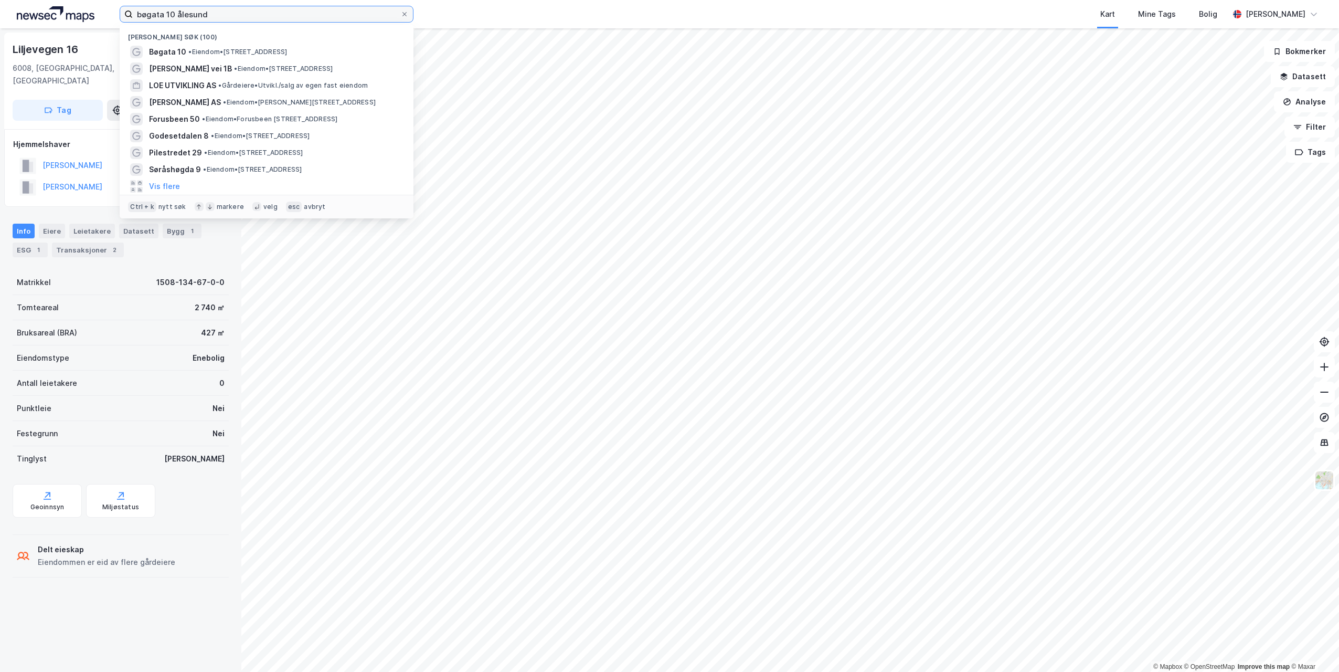
click at [198, 15] on input "bøgata 10 ålesund" at bounding box center [267, 14] width 268 height 16
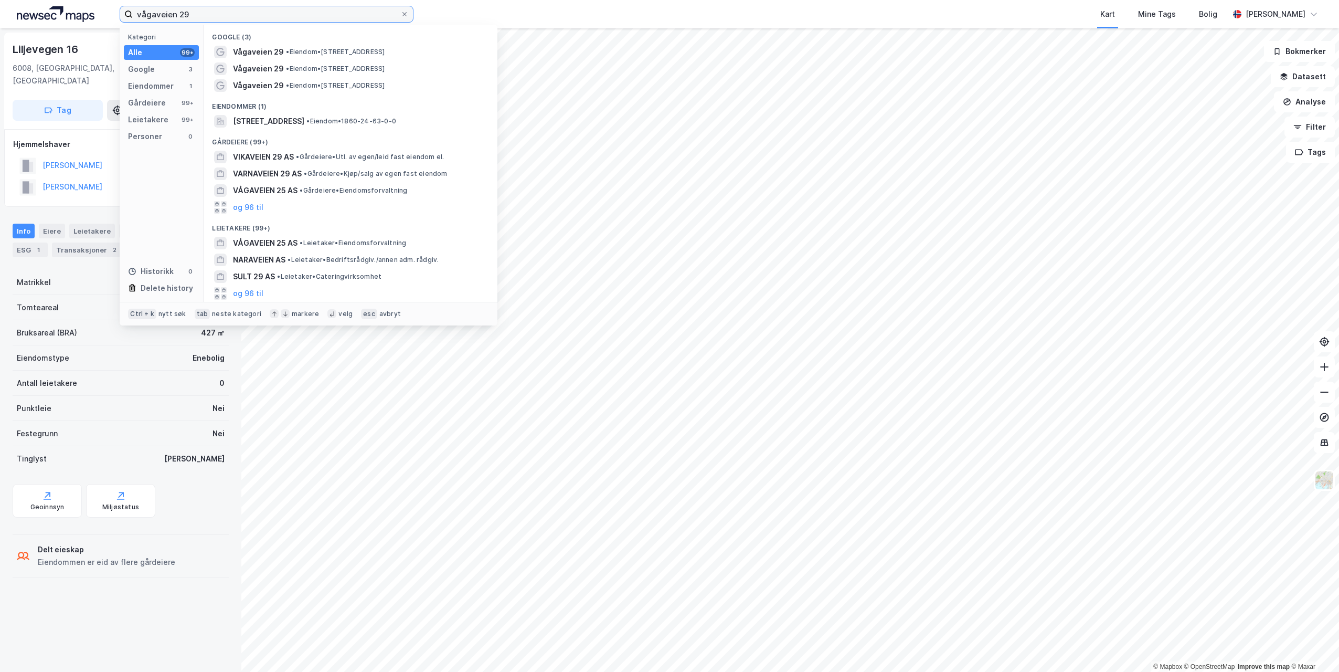
click at [210, 8] on input "vågaveien 29" at bounding box center [267, 14] width 268 height 16
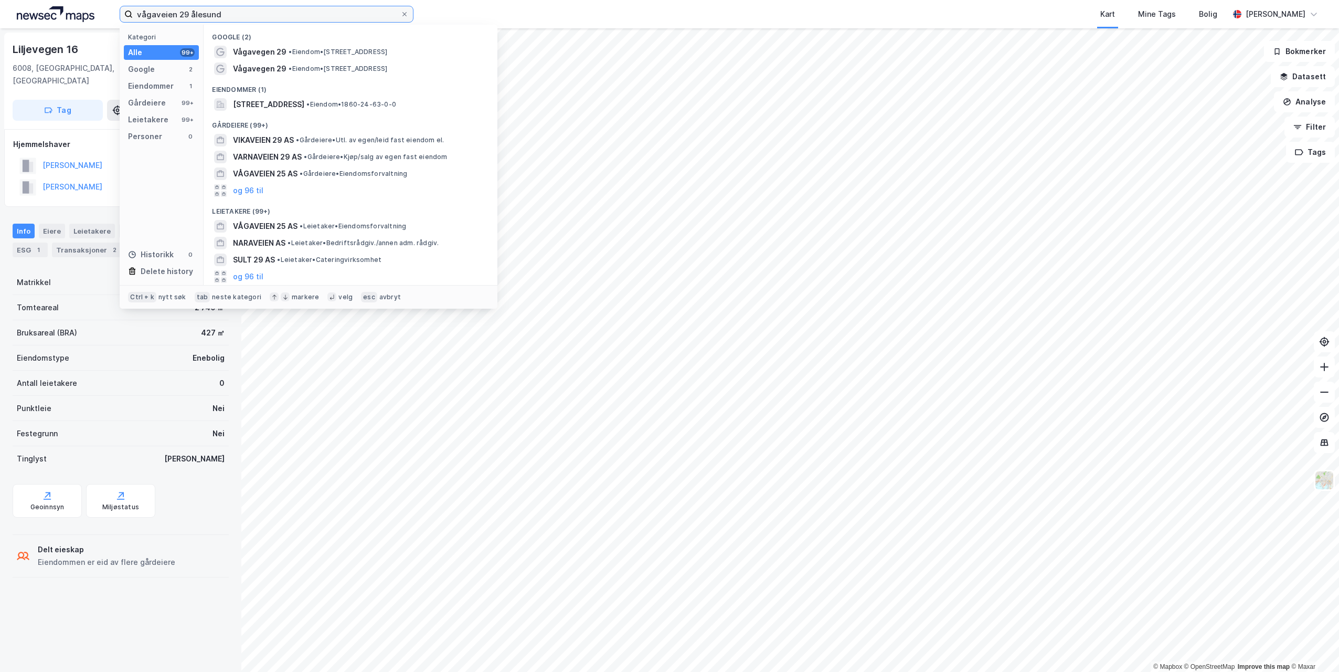
type input "vågaveien 29 ålesund"
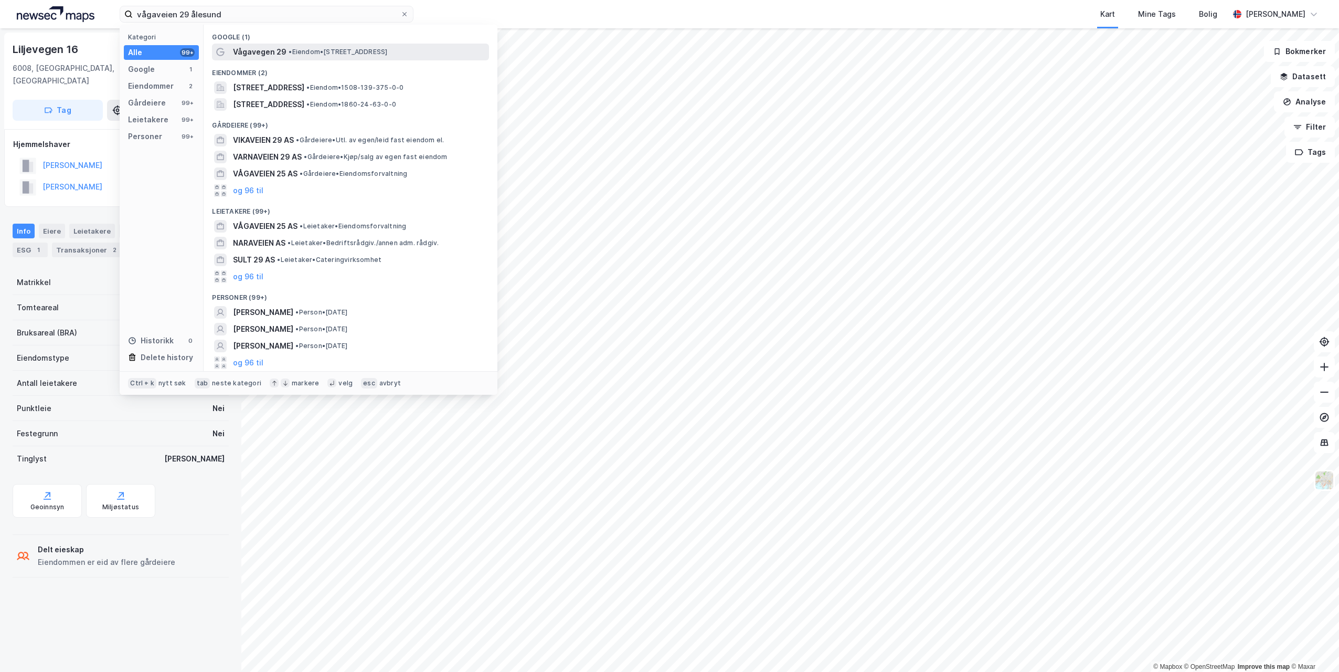
click at [283, 52] on span "Vågavegen 29" at bounding box center [260, 52] width 54 height 13
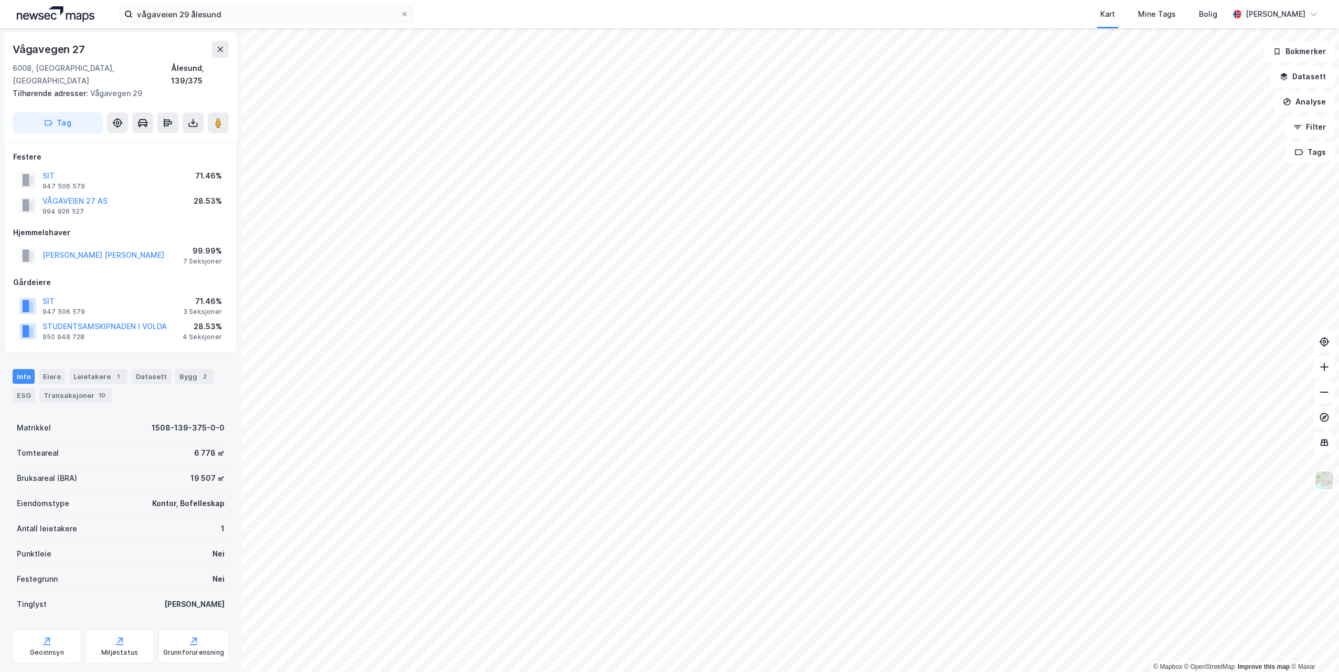
scroll to position [1, 0]
click at [1339, 428] on html "vågaveien 29 ålesund Kart Mine Tags Bolig [PERSON_NAME] © Mapbox © OpenStreetMa…" at bounding box center [669, 336] width 1339 height 672
